Goal: Transaction & Acquisition: Purchase product/service

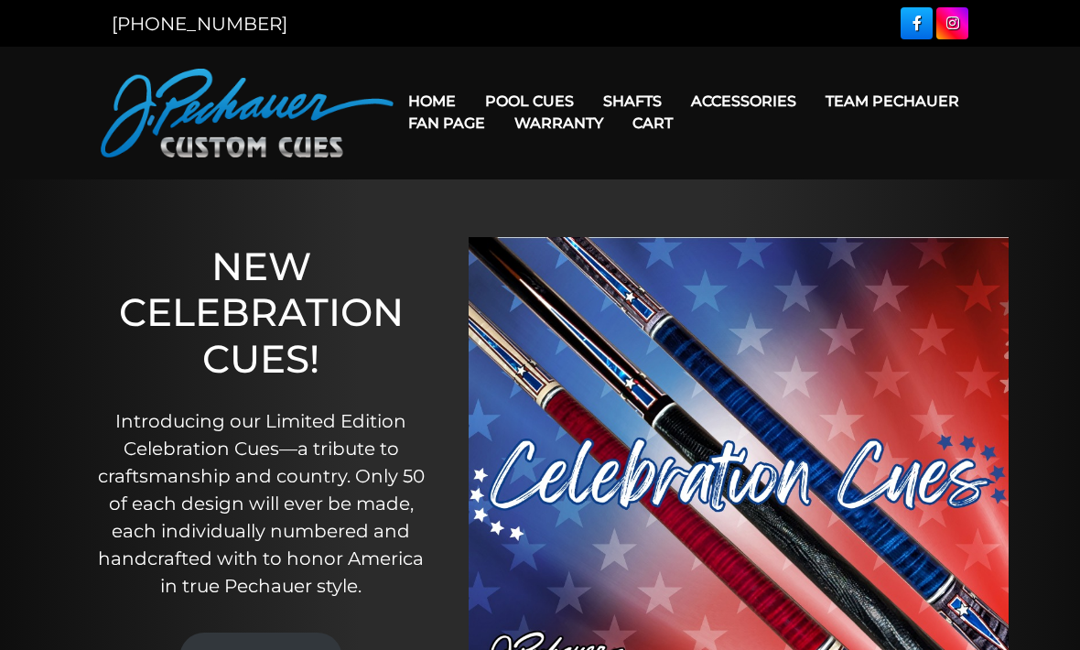
click at [500, 109] on link "Fan Page" at bounding box center [447, 123] width 106 height 47
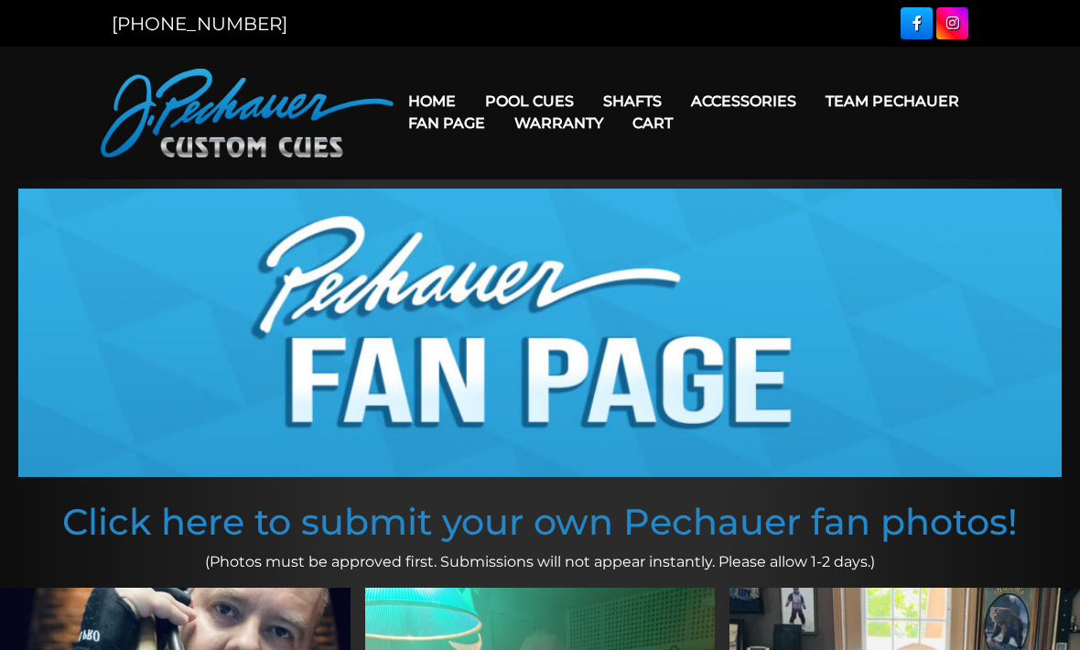
click at [492, 192] on link "Pro Series (R) – NEW" at bounding box center [584, 180] width 225 height 26
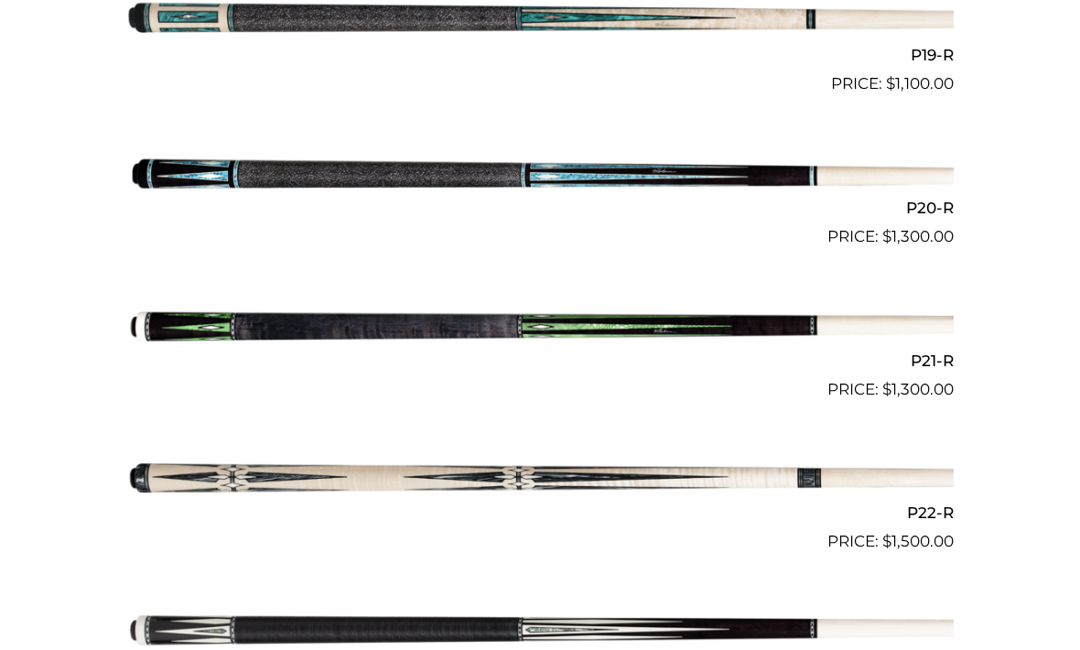
scroll to position [3393, 0]
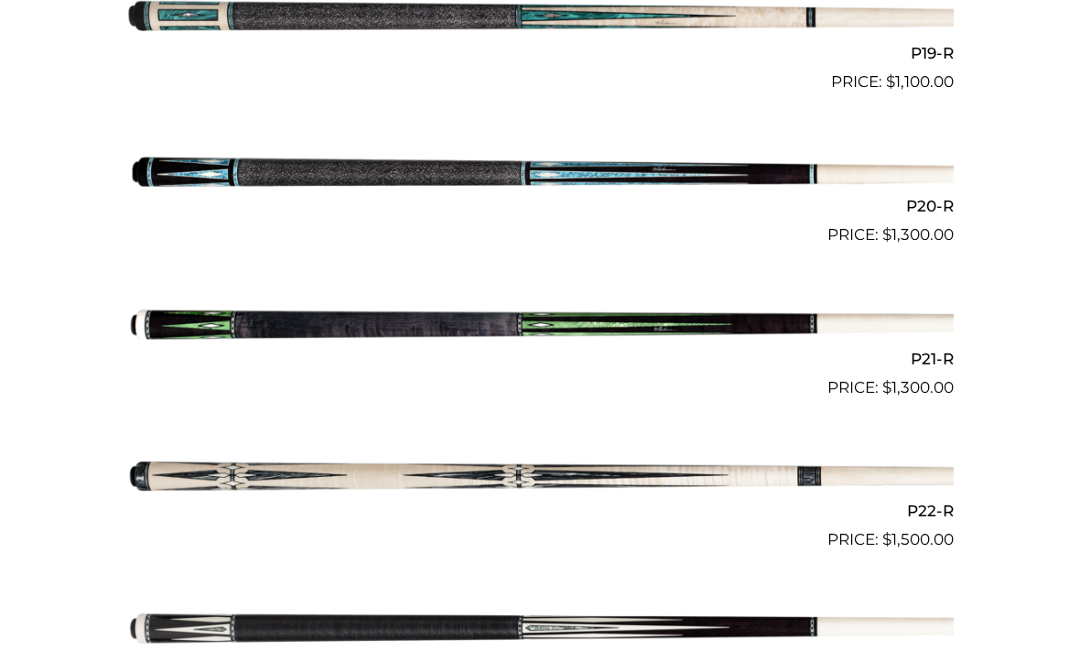
click at [188, 311] on img at bounding box center [540, 323] width 828 height 137
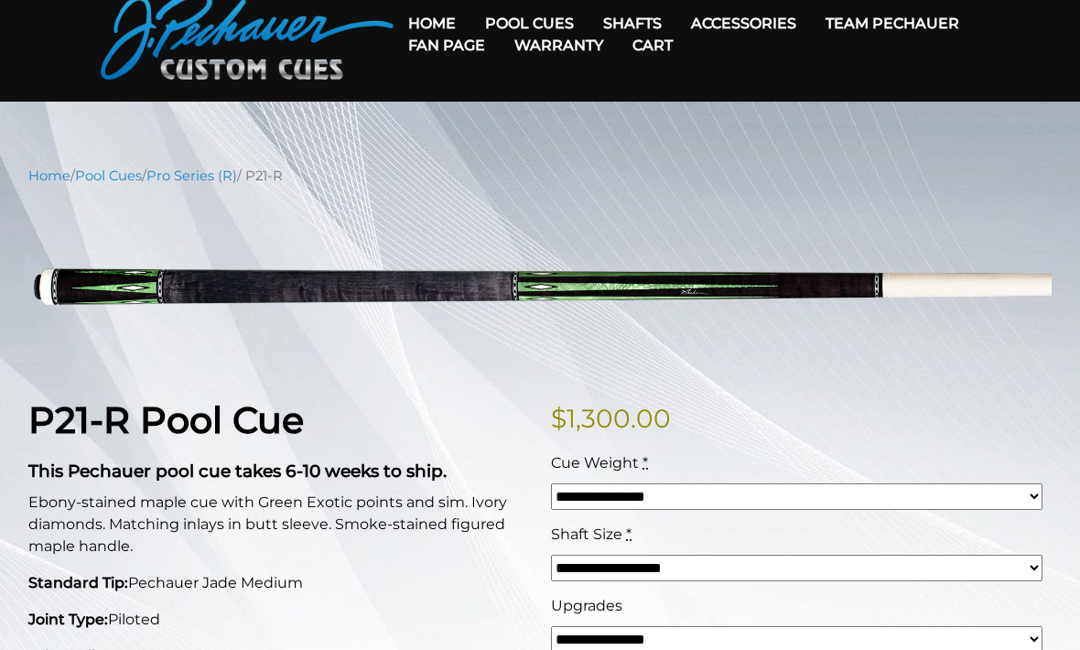
scroll to position [84, 0]
